Goal: Use online tool/utility: Utilize a website feature to perform a specific function

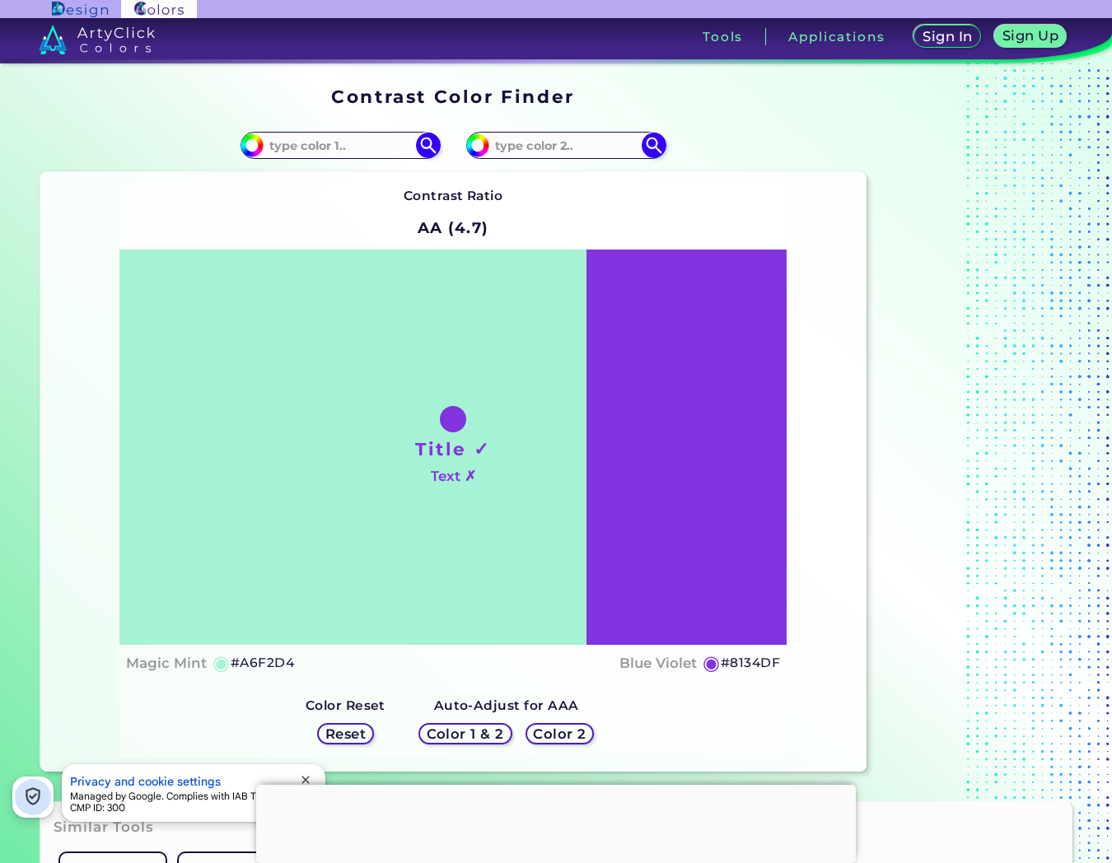
click at [565, 150] on input at bounding box center [565, 145] width 153 height 22
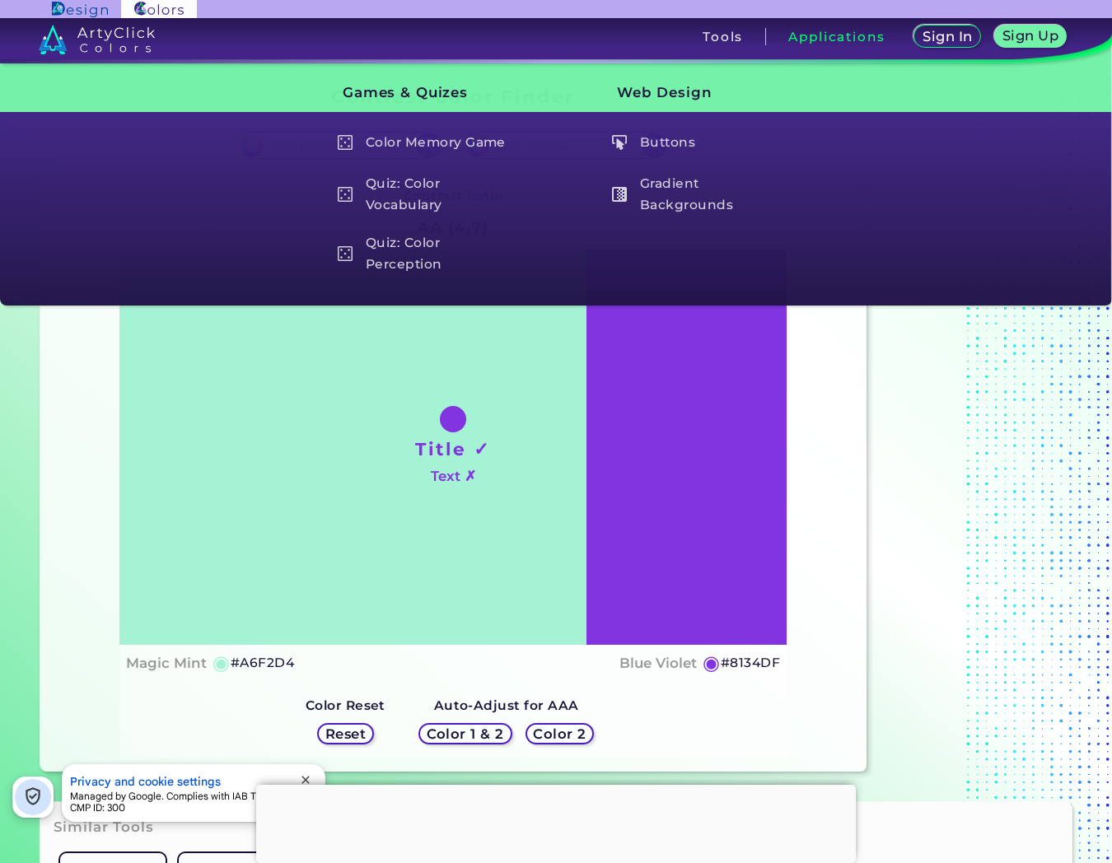
click at [826, 369] on div "Contrast Ratio AA (4.7) Title ✓ Text ✗ Magic Mint ◉ #A6F2D4 Blue Violet ◉ #8134…" at bounding box center [453, 472] width 826 height 600
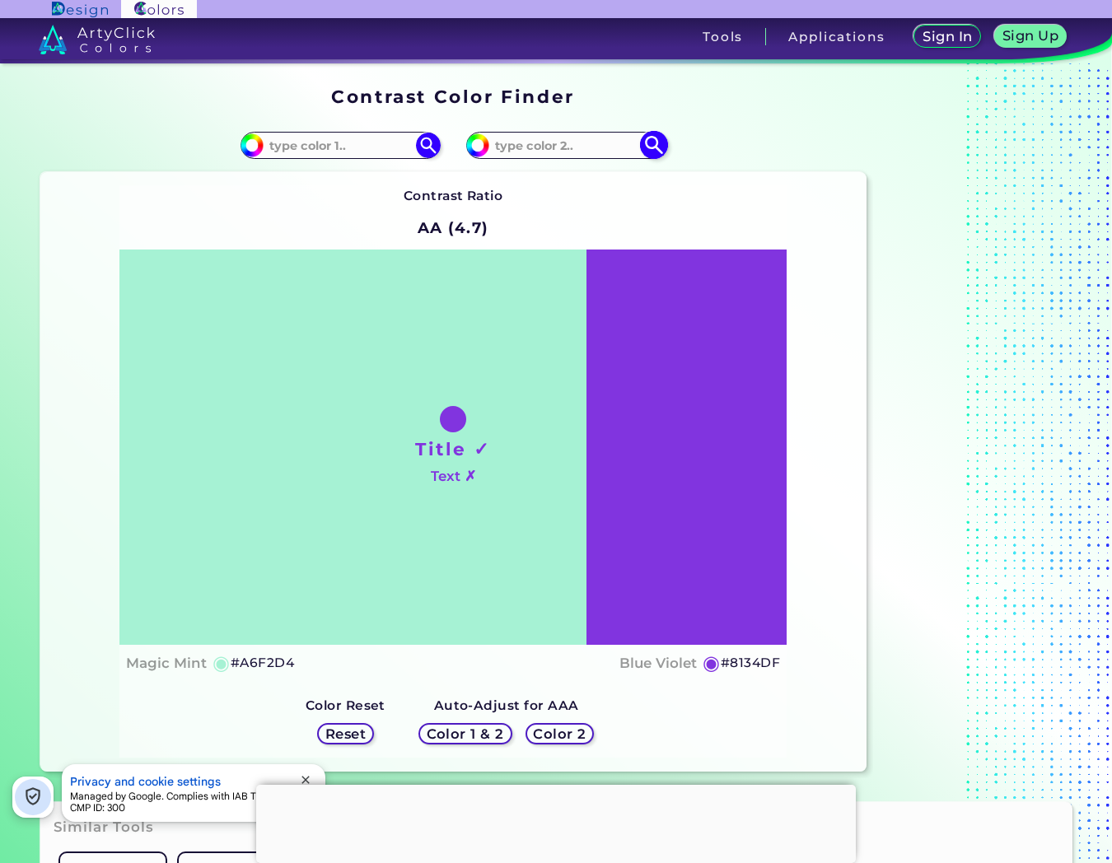
click at [572, 142] on input at bounding box center [565, 145] width 153 height 22
paste input "#772b45"
type input "#772b45"
click at [656, 146] on img at bounding box center [653, 145] width 29 height 29
type input "#772b45"
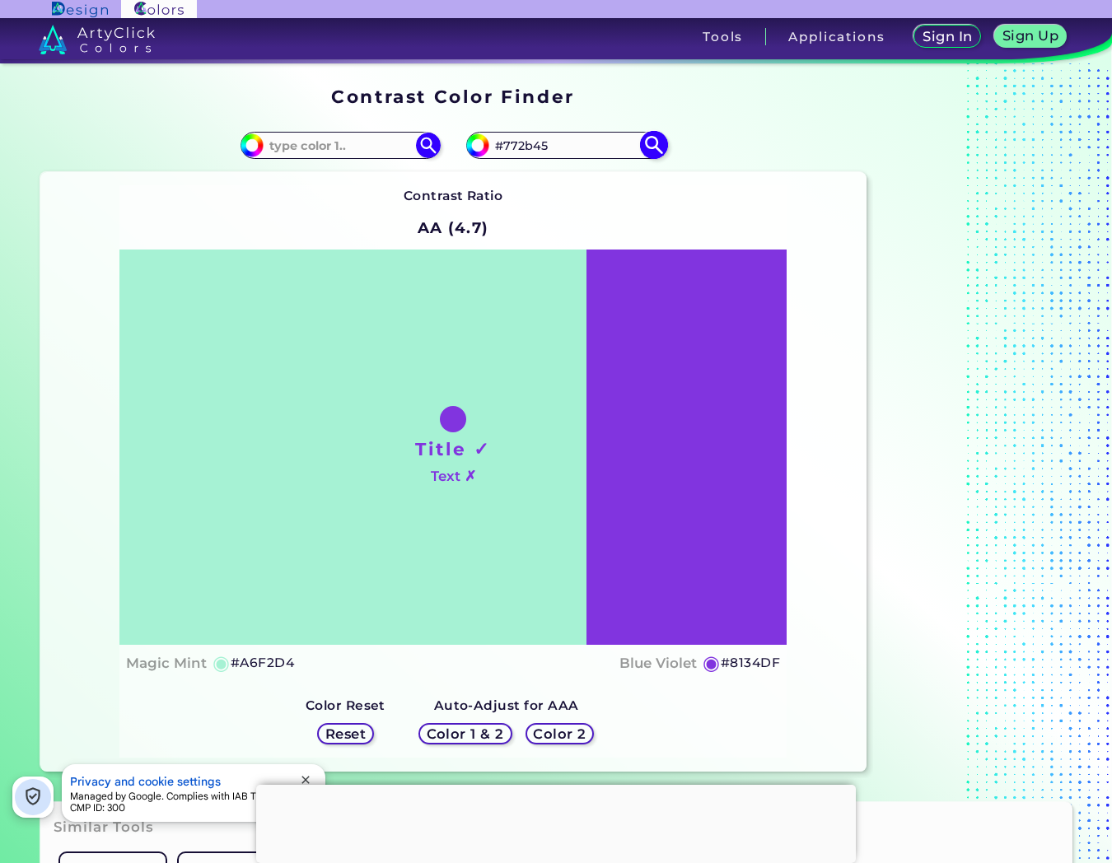
type input "#772B45"
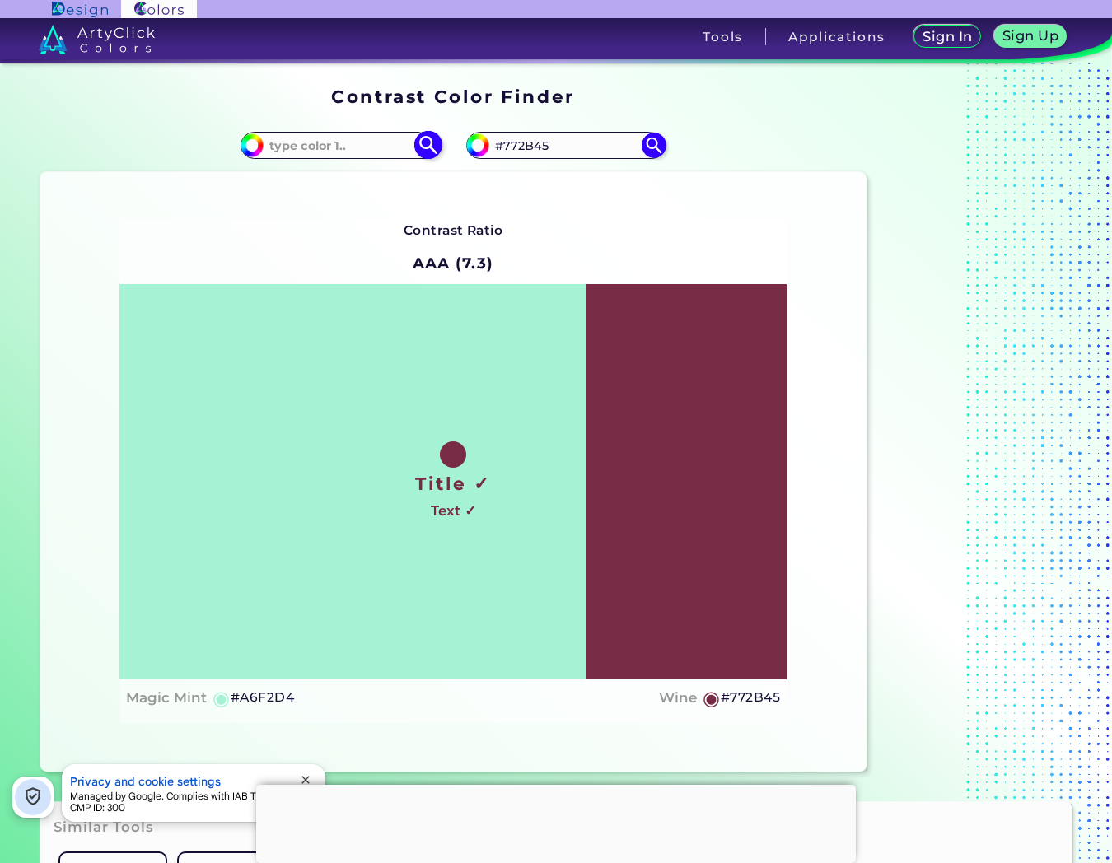
click at [396, 149] on input at bounding box center [340, 145] width 153 height 22
paste input "#fffecd"
type input "#fffecd"
click at [423, 151] on img at bounding box center [427, 145] width 29 height 29
type input "#fffecd"
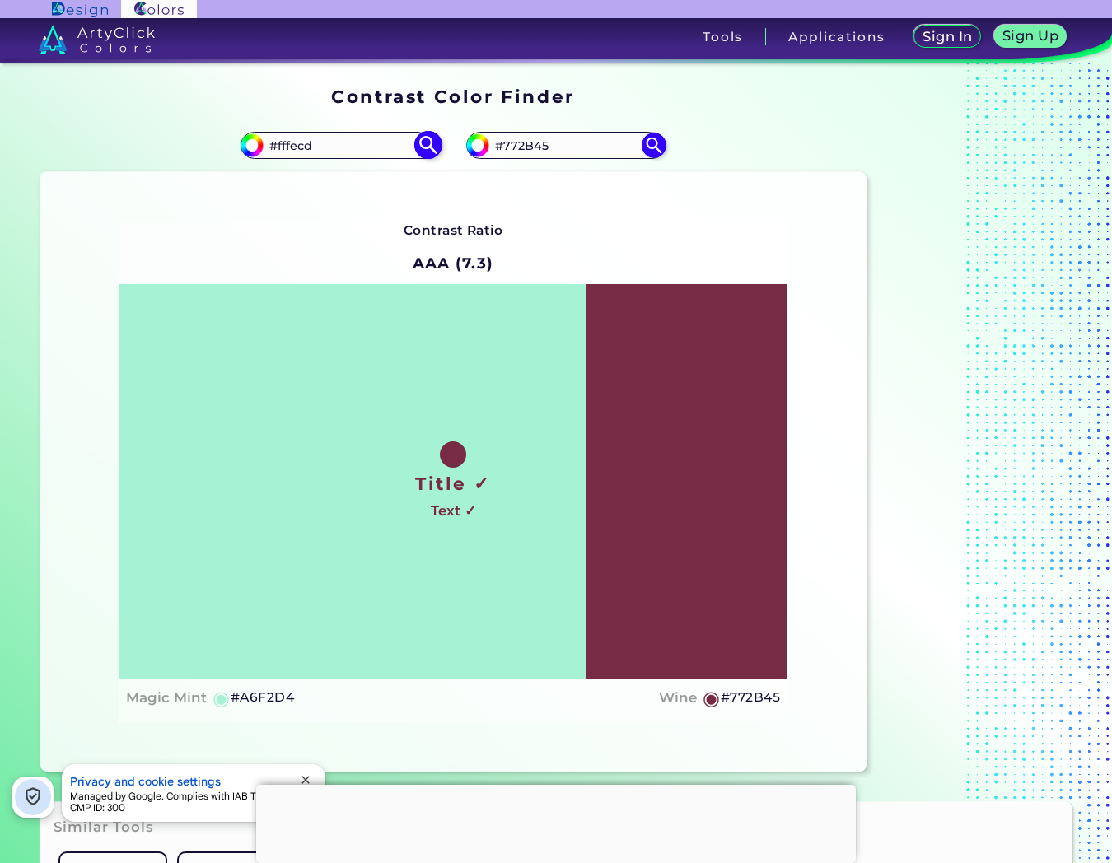
type input "#FFFECD"
